Goal: Transaction & Acquisition: Purchase product/service

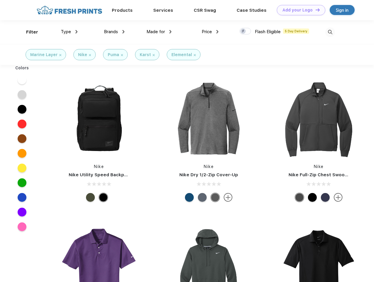
scroll to position [0, 0]
click at [299, 10] on link "Add your Logo Design Tool" at bounding box center [301, 10] width 48 height 10
click at [0, 0] on div "Design Tool" at bounding box center [0, 0] width 0 height 0
click at [315, 10] on link "Add your Logo Design Tool" at bounding box center [301, 10] width 48 height 10
click at [28, 32] on div "Filter" at bounding box center [32, 32] width 12 height 7
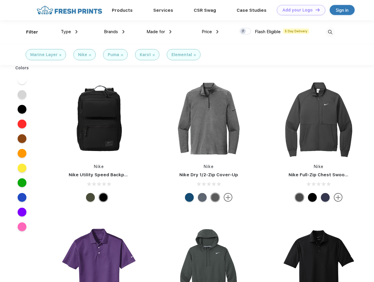
click at [69, 32] on span "Type" at bounding box center [66, 31] width 10 height 5
click at [114, 32] on span "Brands" at bounding box center [111, 31] width 14 height 5
click at [159, 32] on span "Made for" at bounding box center [155, 31] width 18 height 5
click at [210, 32] on span "Price" at bounding box center [206, 31] width 10 height 5
click at [245, 31] on div at bounding box center [244, 31] width 11 height 6
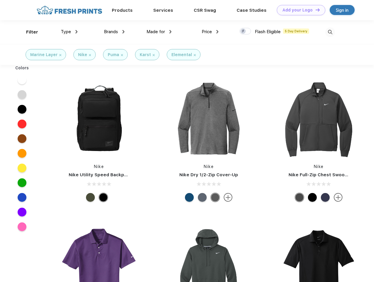
click at [243, 31] on input "checkbox" at bounding box center [241, 30] width 4 height 4
click at [330, 32] on img at bounding box center [330, 32] width 10 height 10
